Goal: Task Accomplishment & Management: Manage account settings

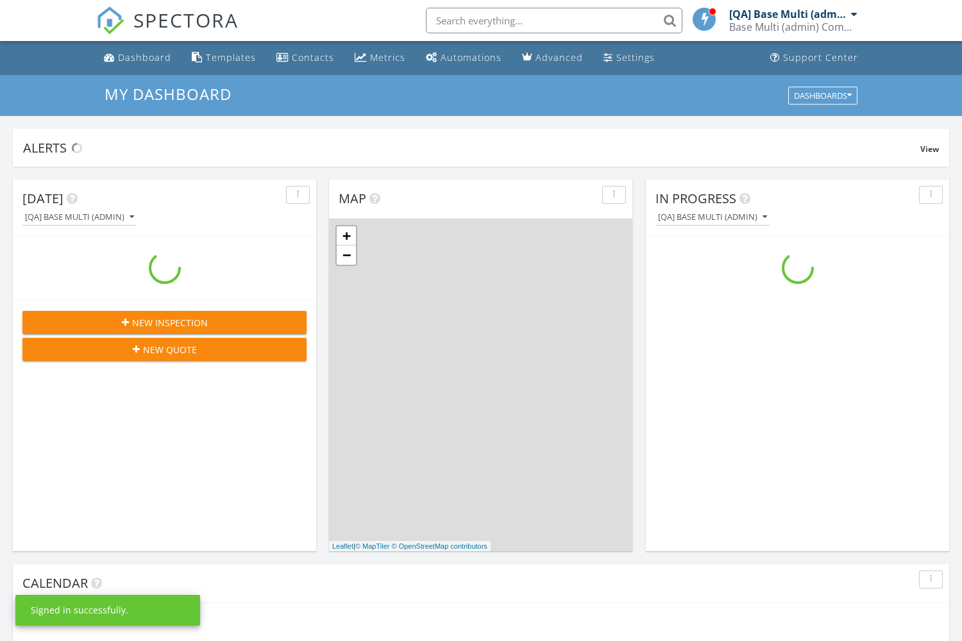
scroll to position [1168, 962]
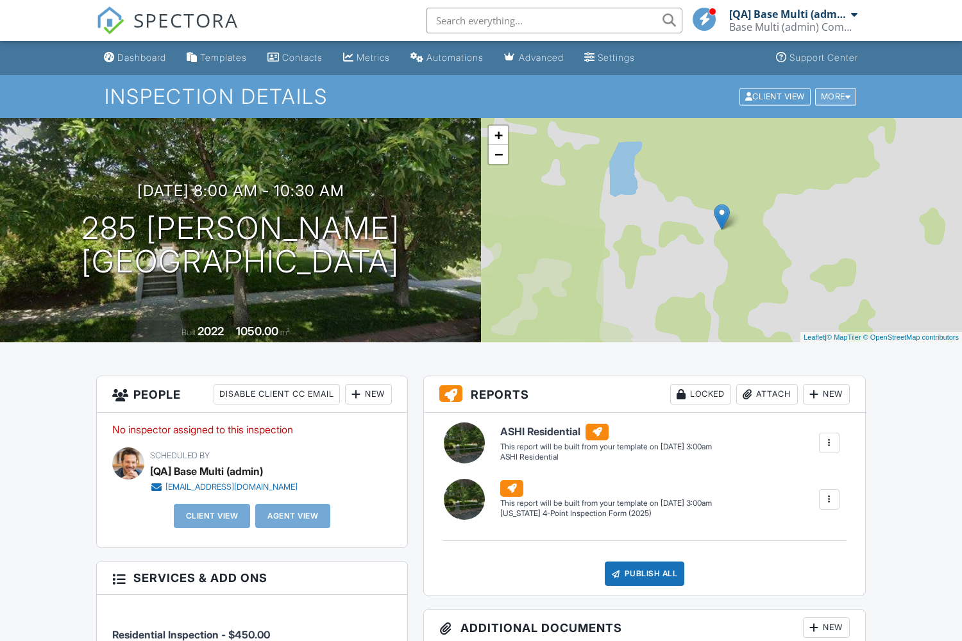
click at [834, 96] on div "More" at bounding box center [836, 96] width 42 height 17
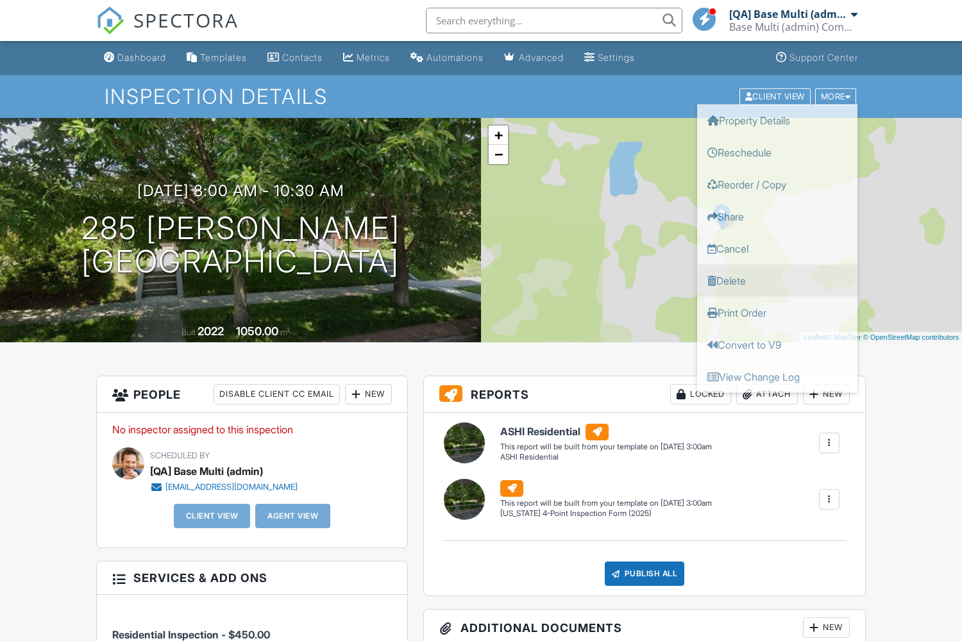
click at [777, 280] on link "Delete" at bounding box center [777, 280] width 160 height 32
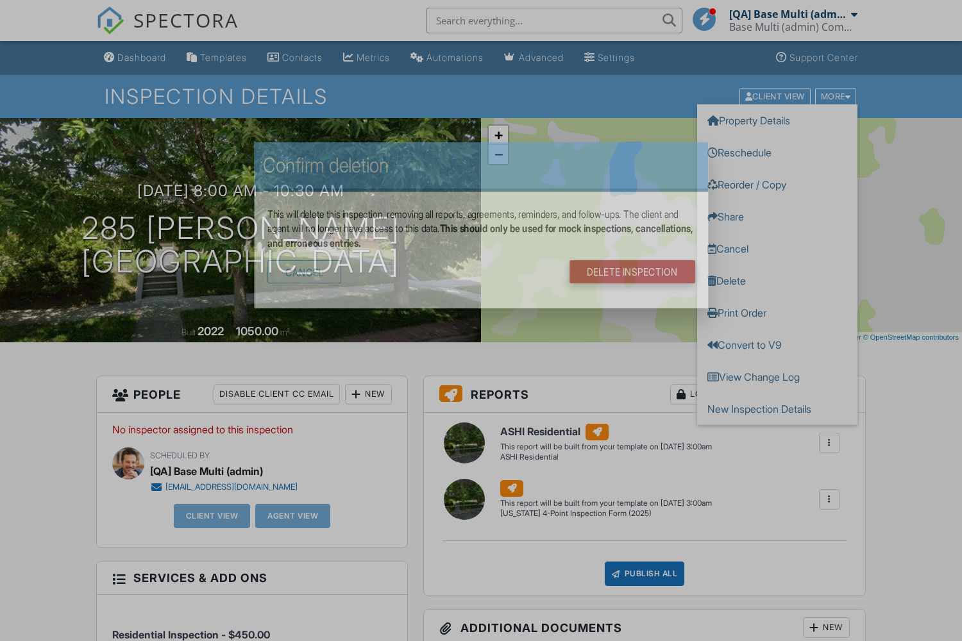
click at [655, 260] on link "DELETE Inspection" at bounding box center [632, 271] width 126 height 23
